Goal: Information Seeking & Learning: Learn about a topic

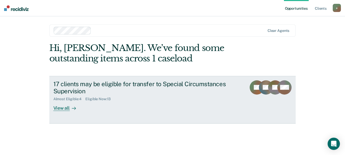
click at [68, 109] on div "View all" at bounding box center [67, 106] width 29 height 10
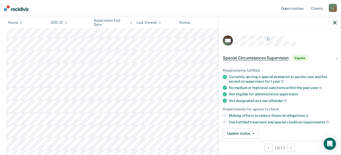
scroll to position [67, 0]
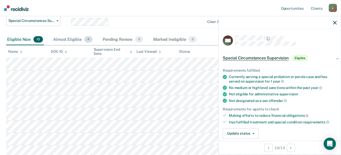
click at [78, 38] on div "Almost Eligible 4" at bounding box center [72, 39] width 41 height 11
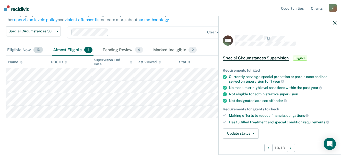
click at [24, 52] on div "Eligible Now 13" at bounding box center [25, 50] width 38 height 11
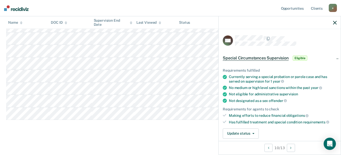
scroll to position [170, 0]
